Goal: Task Accomplishment & Management: Manage account settings

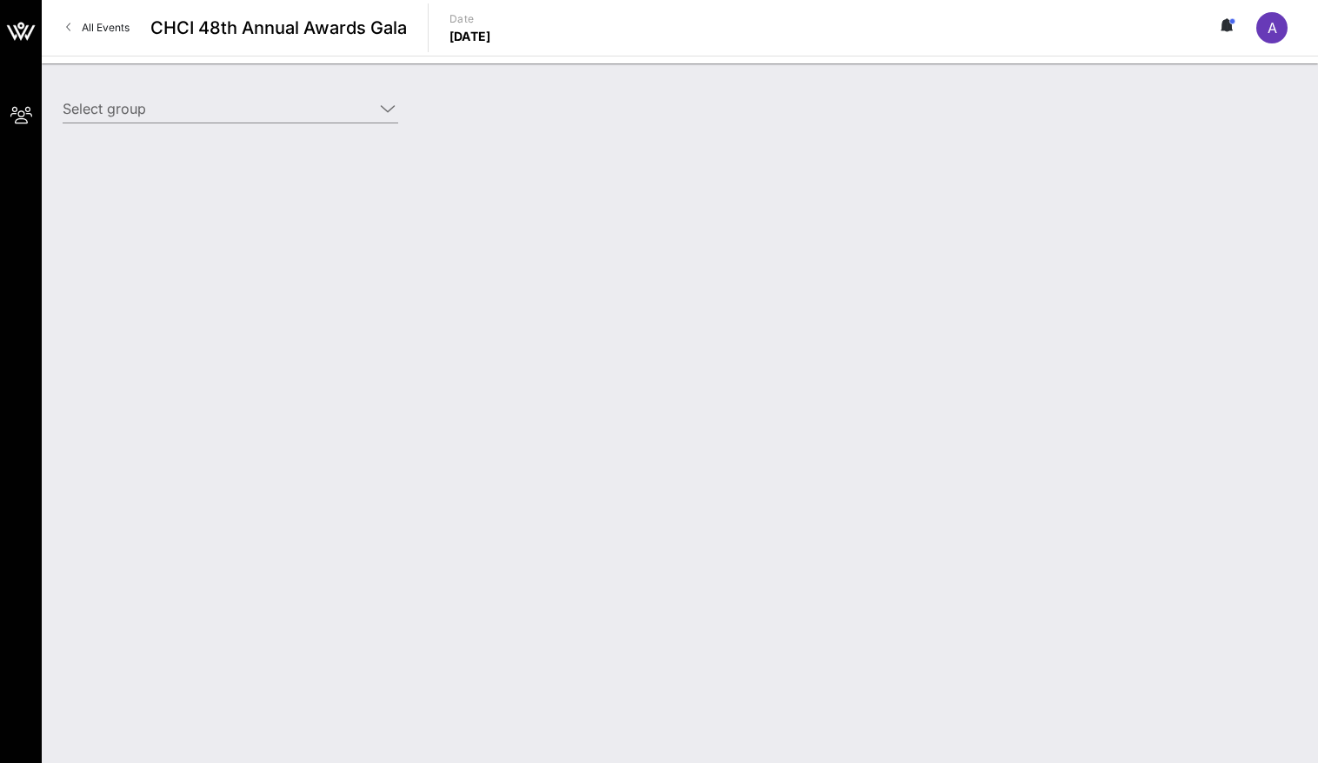
type input "Starz (Starz) [[PERSON_NAME], [EMAIL_ADDRESS][DOMAIN_NAME]]"
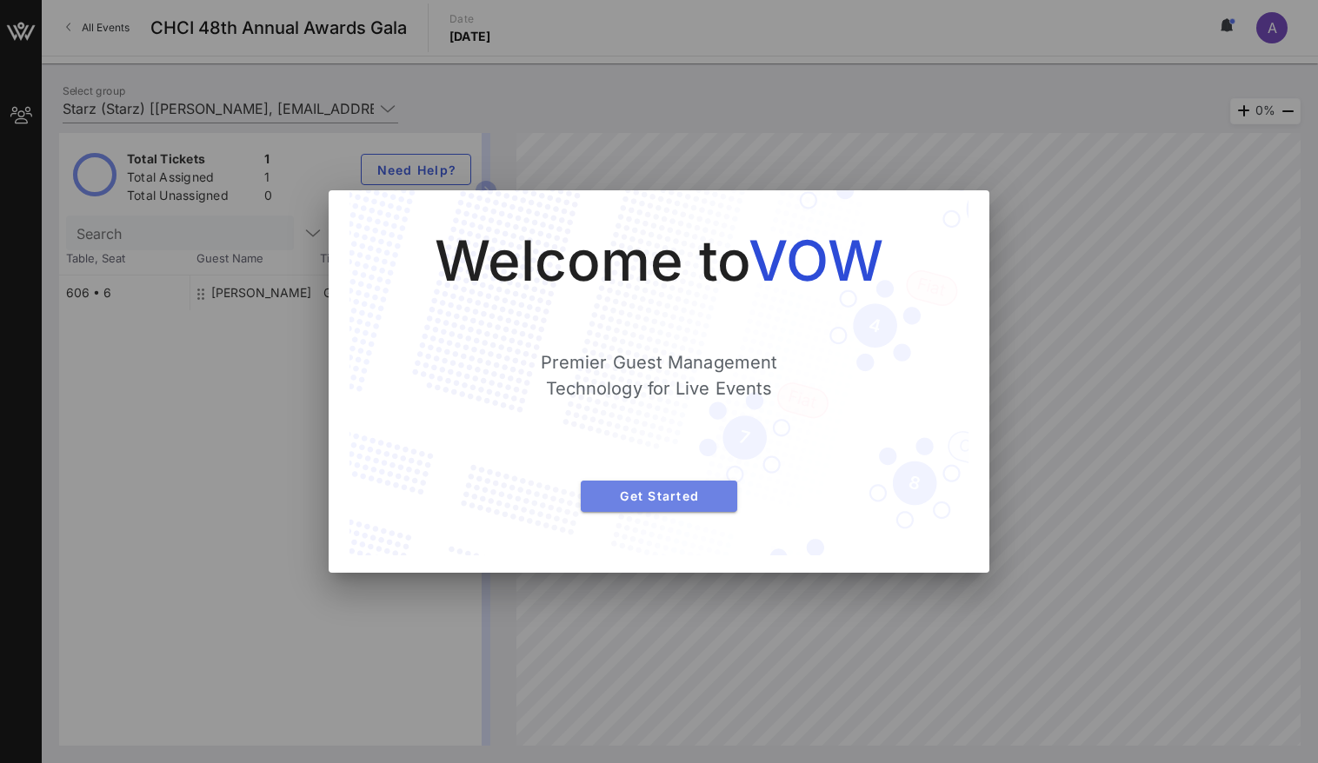
click at [667, 488] on span "Get Started" at bounding box center [659, 495] width 129 height 15
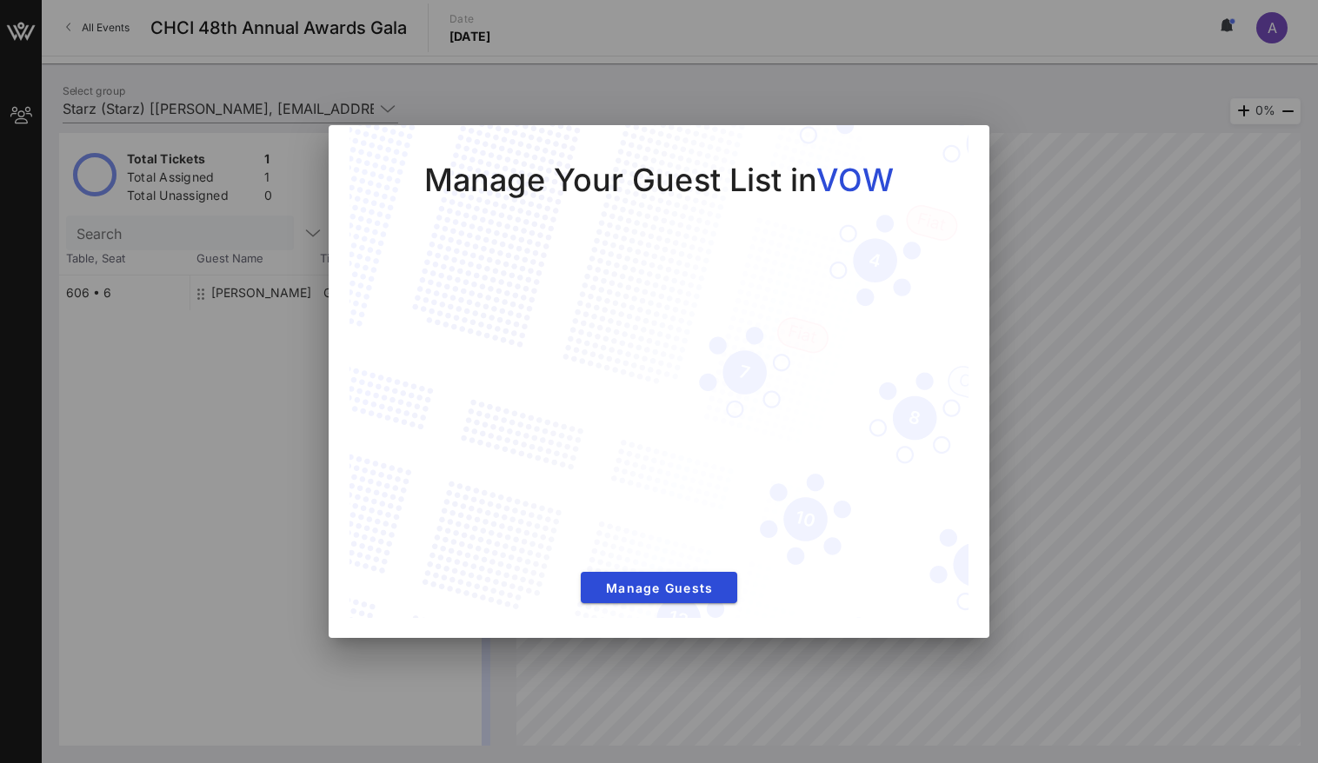
click at [979, 141] on div "Manage Your Guest List in VOW Manage Guests" at bounding box center [659, 381] width 661 height 513
click at [1026, 168] on div at bounding box center [659, 381] width 1318 height 763
click at [661, 592] on span "Manage Guests" at bounding box center [659, 588] width 129 height 15
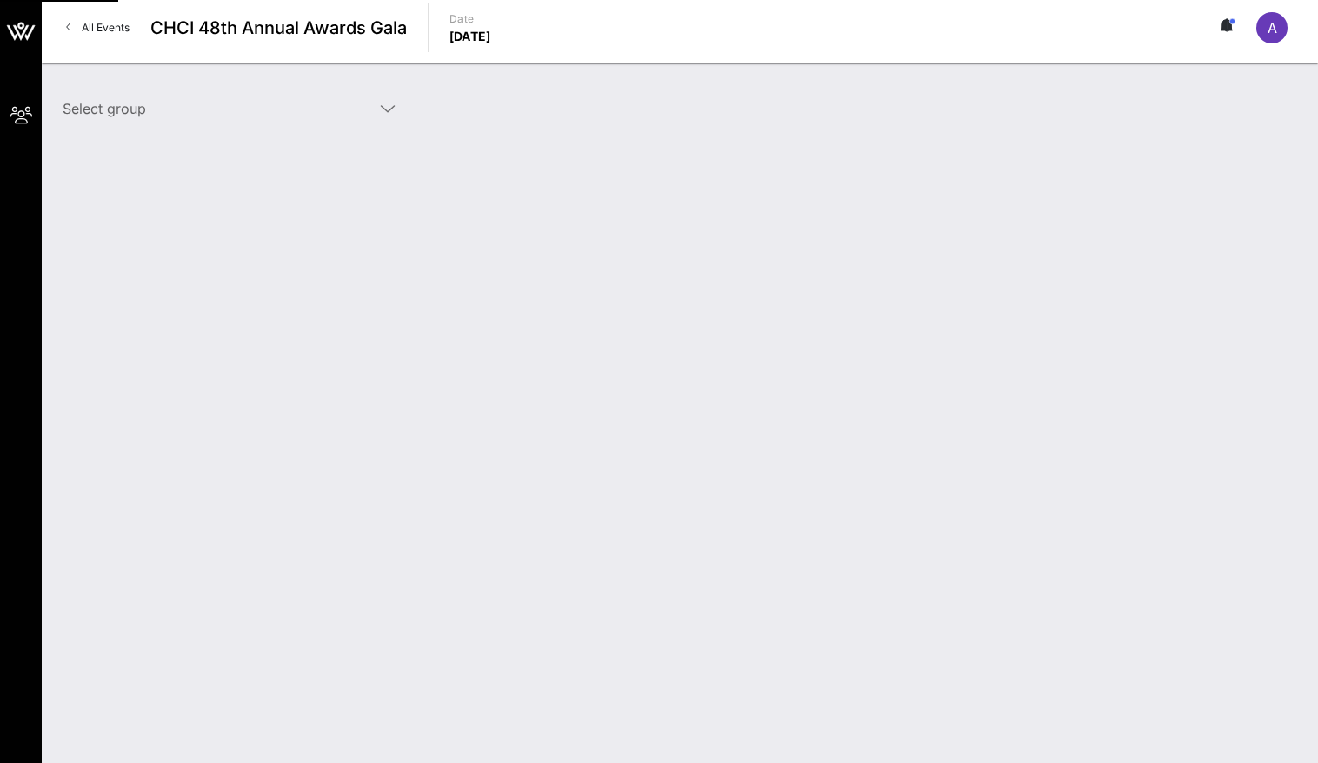
type input "Starz (Starz) [[PERSON_NAME], [EMAIL_ADDRESS][DOMAIN_NAME]]"
